Goal: Find specific page/section: Find specific page/section

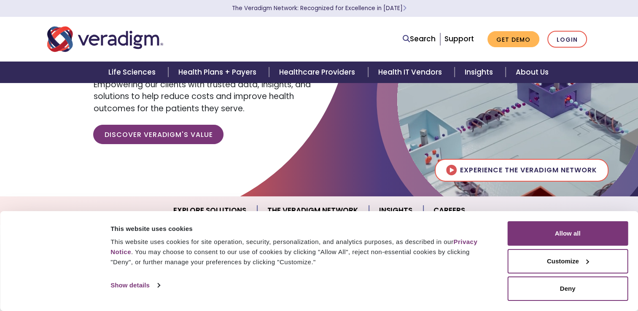
scroll to position [89, 0]
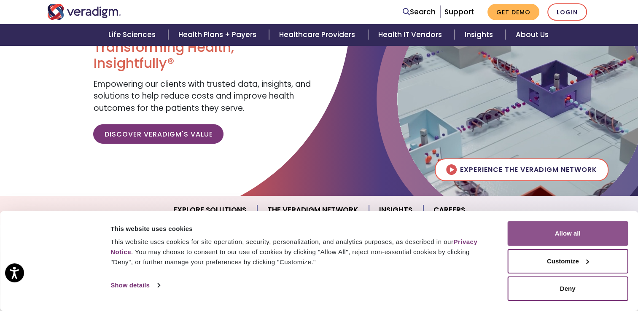
click at [548, 229] on button "Allow all" at bounding box center [567, 233] width 121 height 24
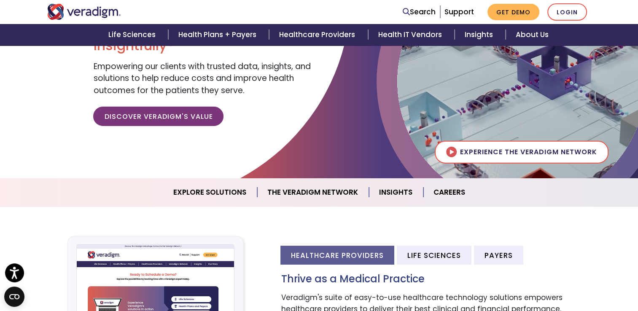
scroll to position [0, 0]
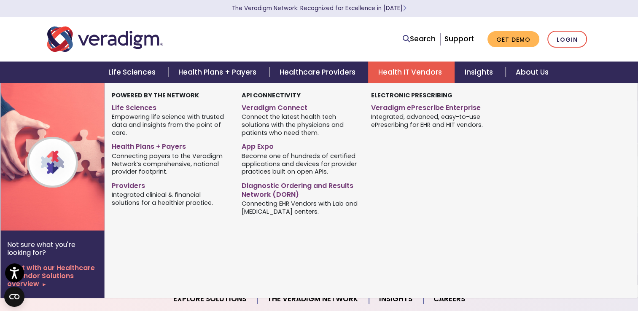
click at [382, 68] on link "Health IT Vendors" at bounding box center [411, 73] width 86 height 22
